Goal: Complete application form

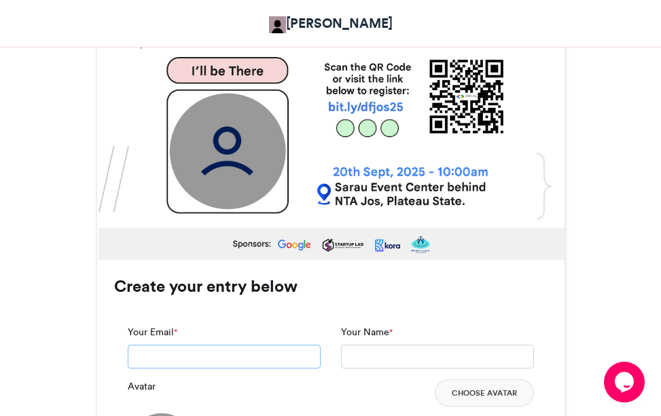
click at [195, 345] on input "Your Email *" at bounding box center [224, 357] width 193 height 24
type input "**********"
click at [360, 345] on input "Your Name *" at bounding box center [437, 357] width 193 height 24
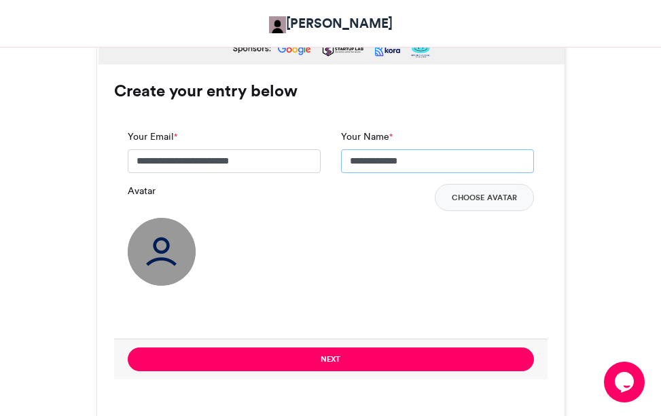
scroll to position [942, 0]
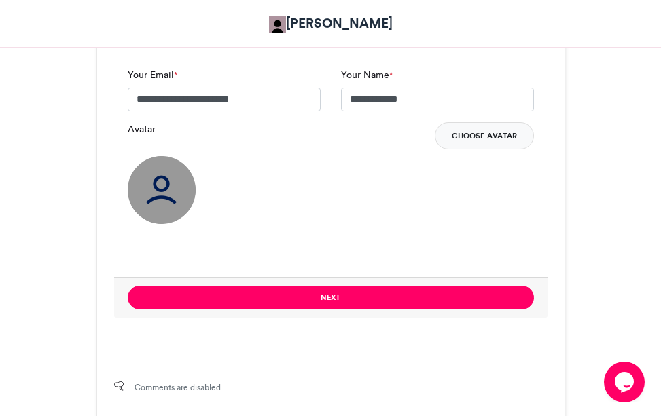
click at [493, 122] on button "Choose Avatar" at bounding box center [484, 135] width 99 height 27
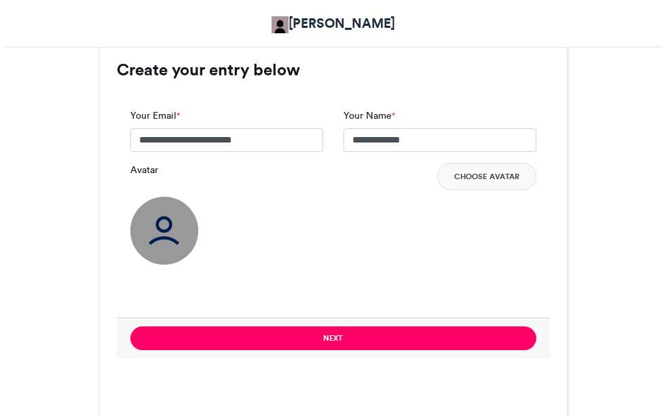
scroll to position [982, 0]
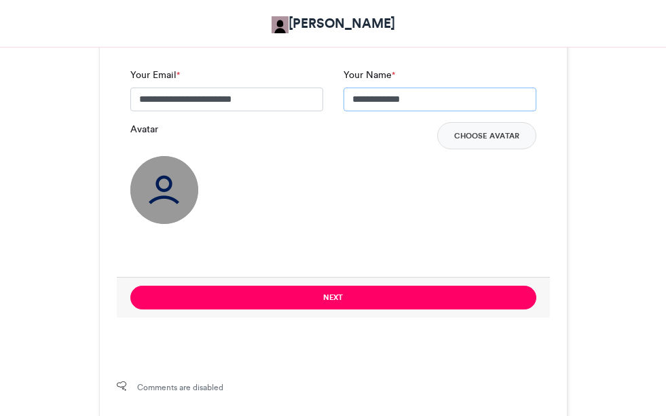
click at [441, 88] on input "**********" at bounding box center [440, 100] width 193 height 24
type input "**********"
click at [389, 161] on div "Avatar Choose Avatar" at bounding box center [333, 173] width 406 height 102
click at [493, 122] on button "Choose Avatar" at bounding box center [487, 135] width 99 height 27
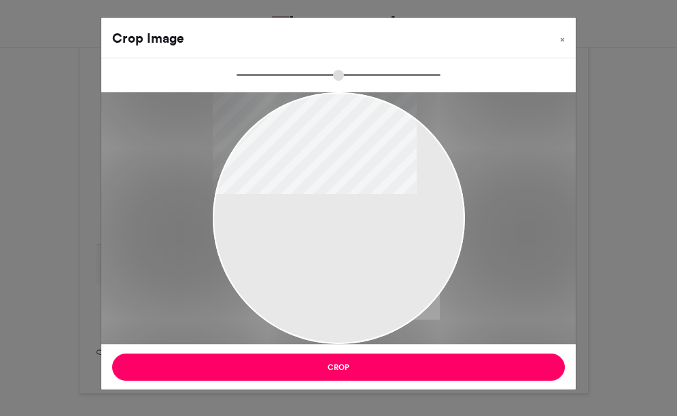
type input "******"
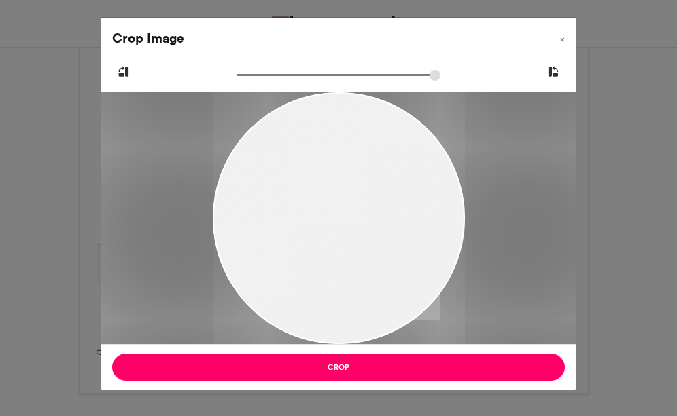
drag, startPoint x: 363, startPoint y: 200, endPoint x: 330, endPoint y: 234, distance: 47.6
click at [330, 234] on div at bounding box center [338, 239] width 252 height 336
drag, startPoint x: 340, startPoint y: 185, endPoint x: 339, endPoint y: 245, distance: 59.8
click at [339, 245] on div at bounding box center [338, 260] width 252 height 336
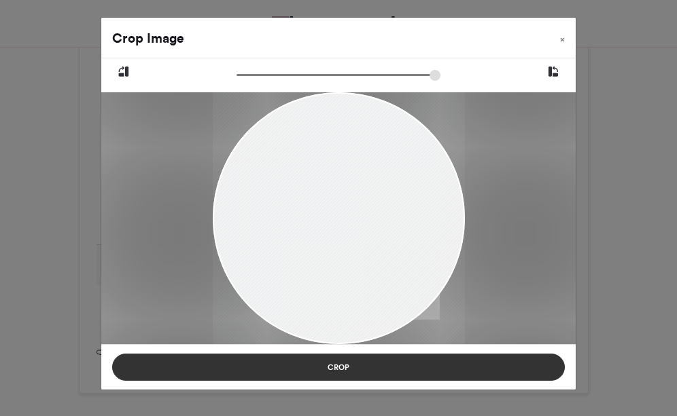
click at [353, 365] on button "Crop" at bounding box center [338, 367] width 452 height 27
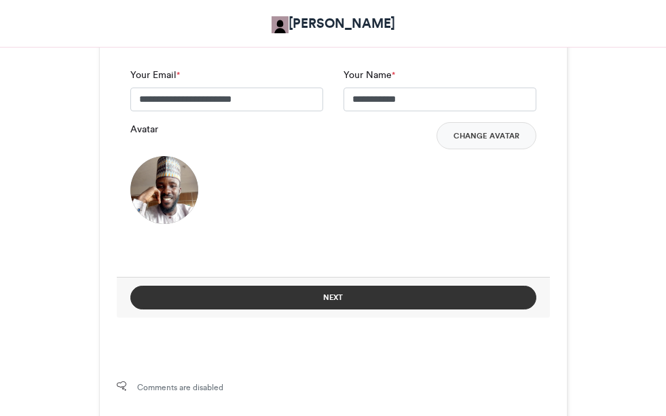
click at [410, 286] on button "Next" at bounding box center [333, 298] width 406 height 24
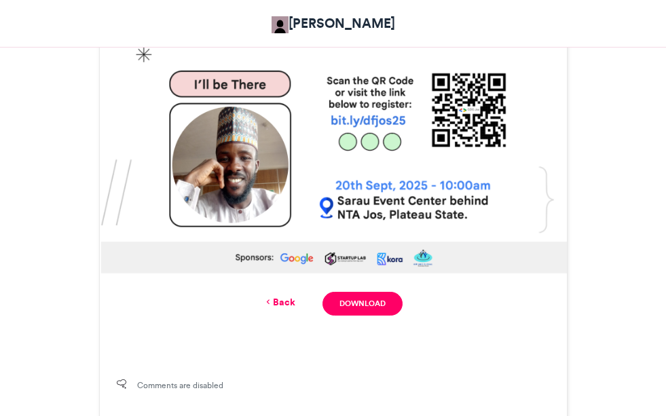
scroll to position [705, 0]
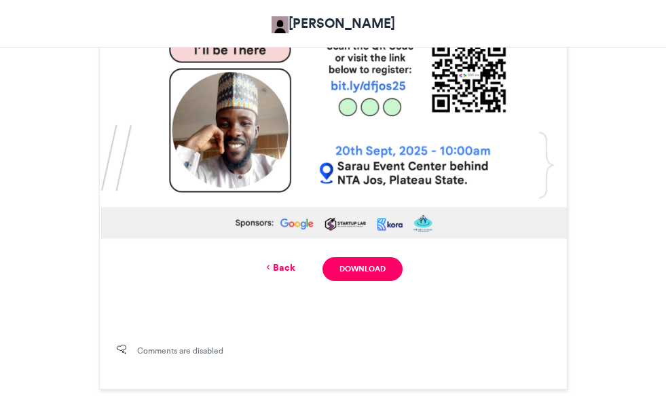
click at [281, 274] on link "Back" at bounding box center [280, 268] width 32 height 14
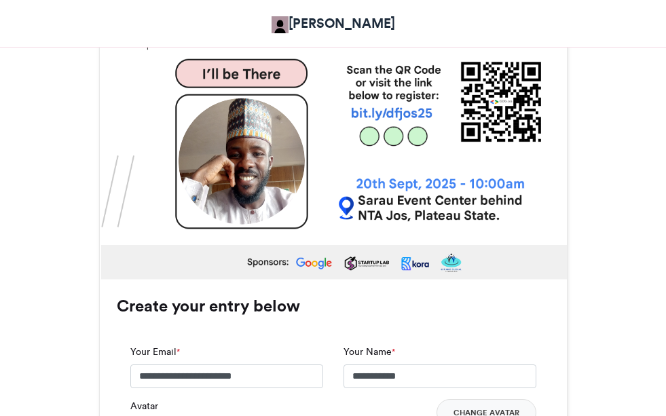
scroll to position [950, 0]
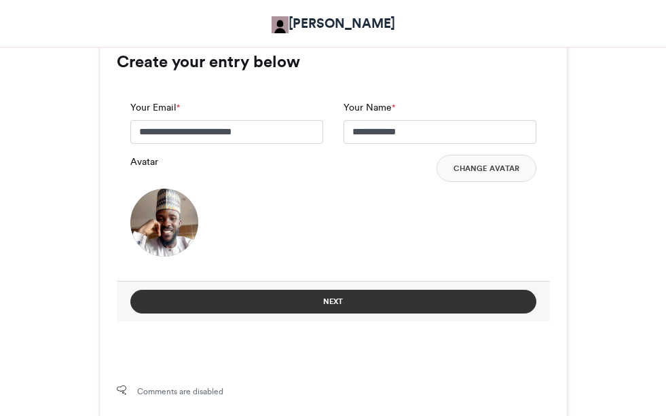
click at [376, 290] on button "Next" at bounding box center [333, 302] width 406 height 24
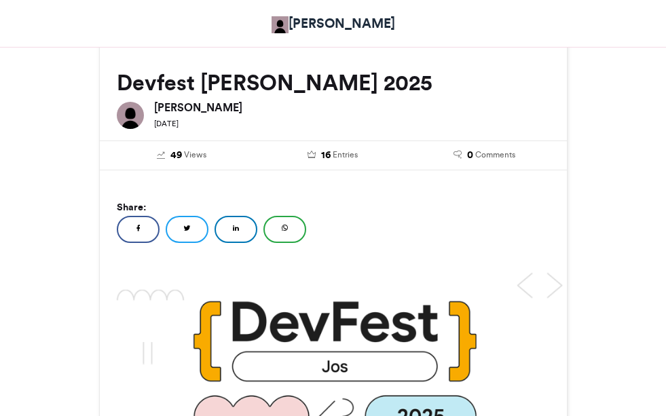
scroll to position [705, 0]
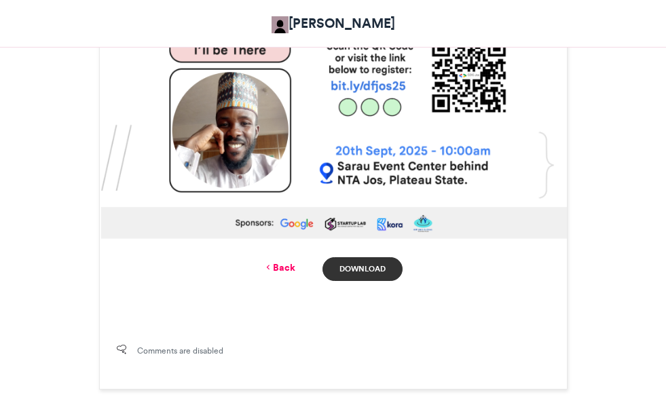
click at [370, 278] on link "Download" at bounding box center [362, 269] width 79 height 24
click at [568, 24] on div "[PERSON_NAME]" at bounding box center [333, 23] width 469 height 33
